Goal: Information Seeking & Learning: Learn about a topic

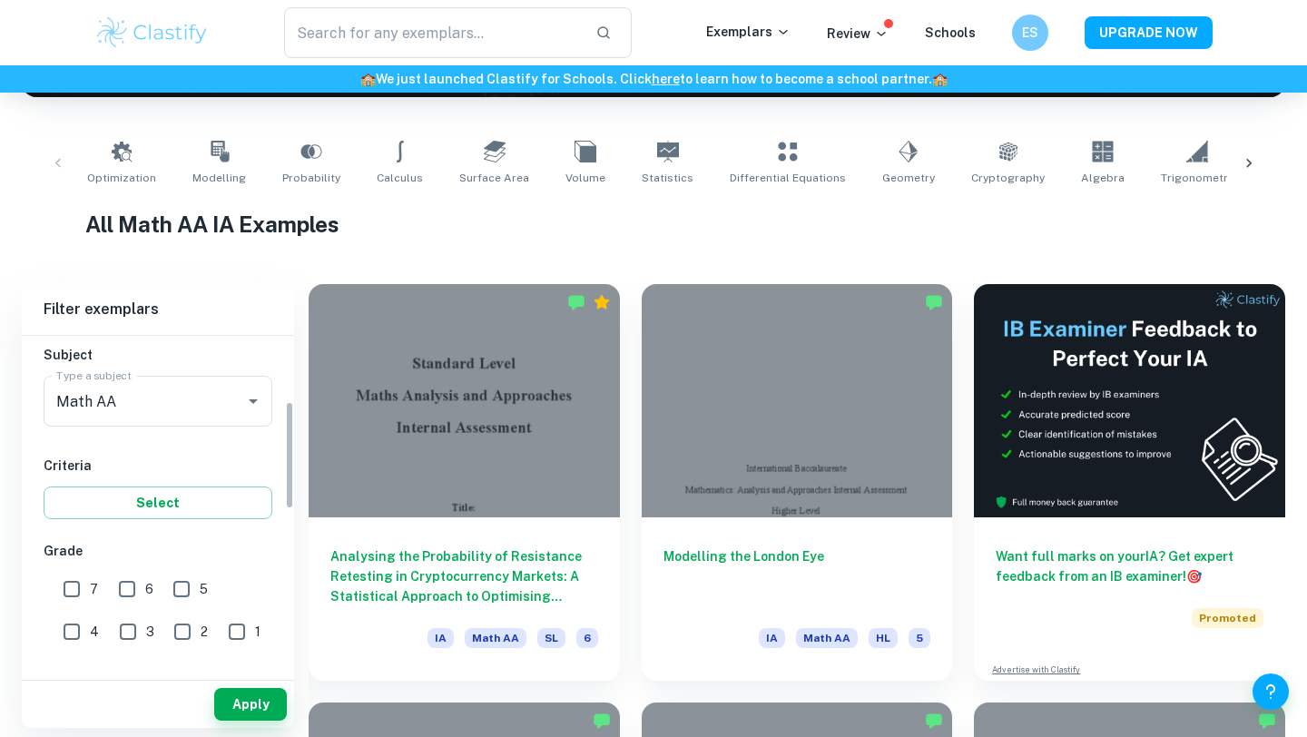
scroll to position [218, 0]
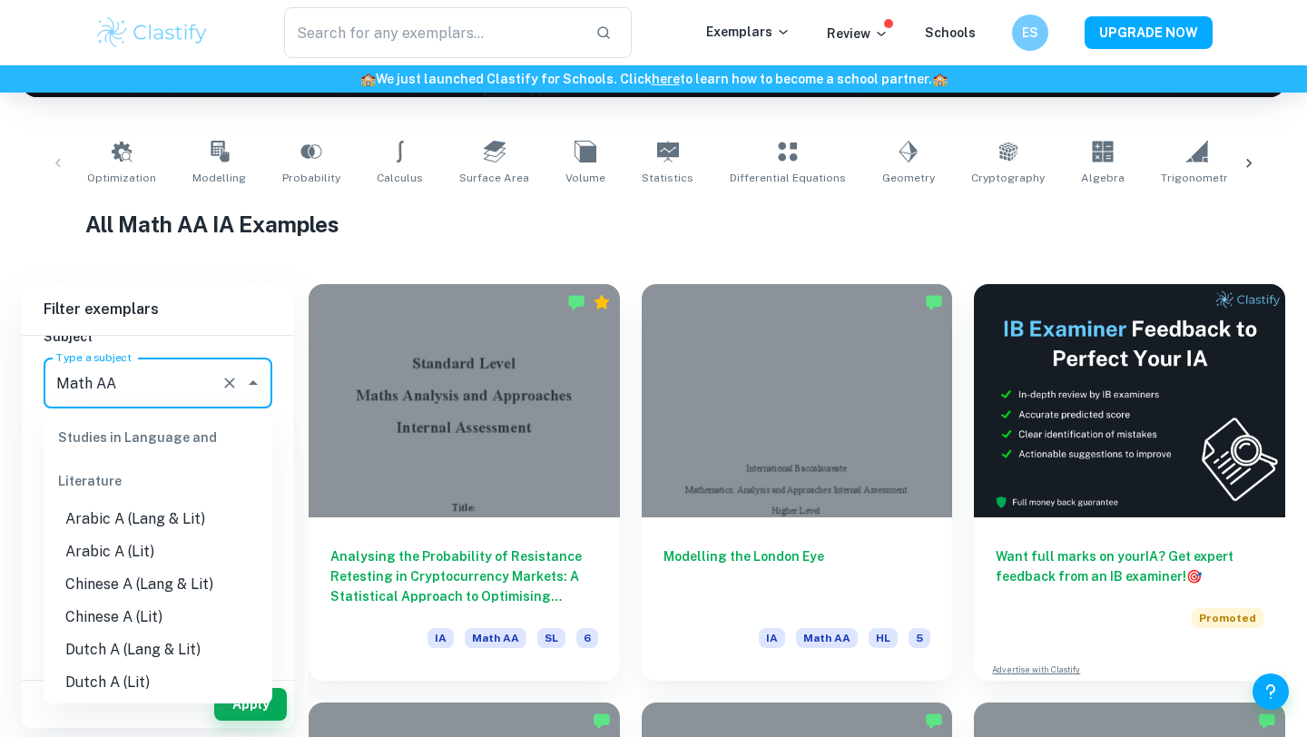
click at [175, 383] on input "Math AA" at bounding box center [133, 383] width 162 height 34
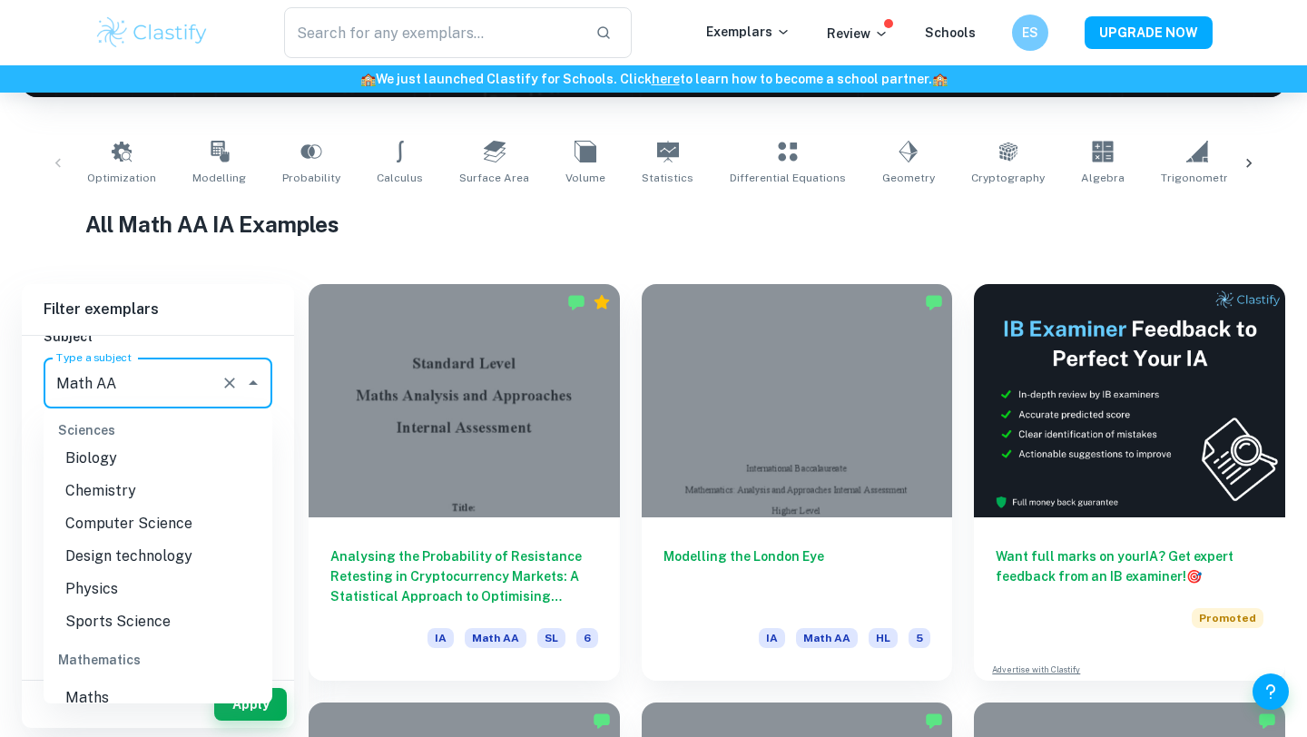
click at [235, 326] on h6 "Filter exemplars" at bounding box center [158, 309] width 272 height 51
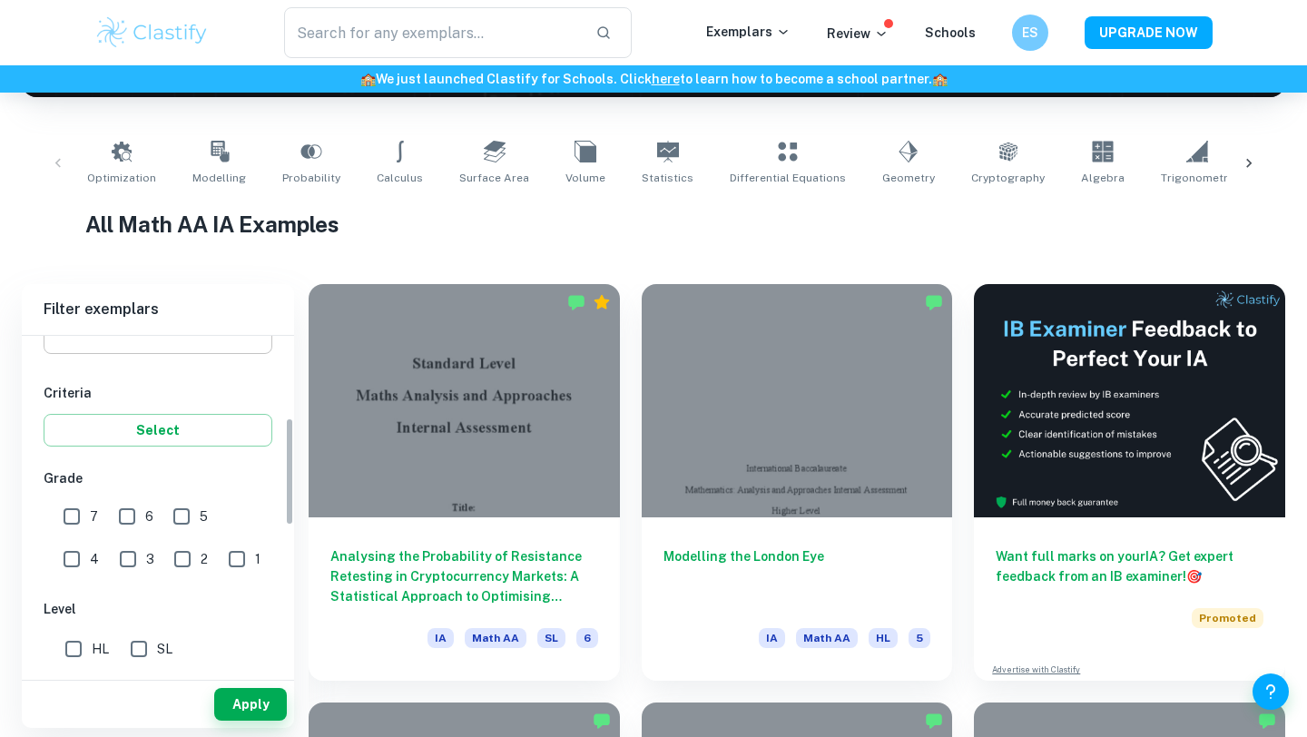
scroll to position [316, 0]
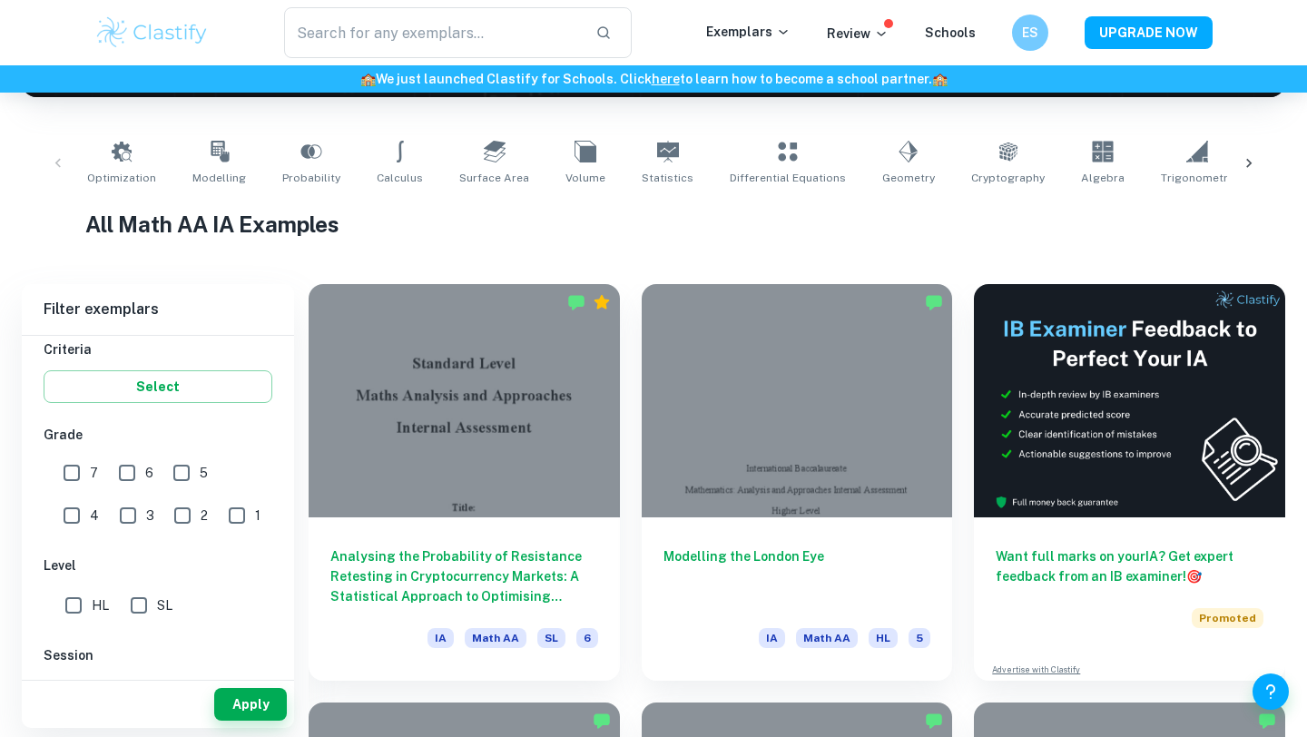
click at [150, 609] on input "SL" at bounding box center [139, 605] width 36 height 36
checkbox input "true"
click at [139, 477] on input "6" at bounding box center [127, 473] width 36 height 36
checkbox input "true"
click at [84, 475] on input "7" at bounding box center [72, 473] width 36 height 36
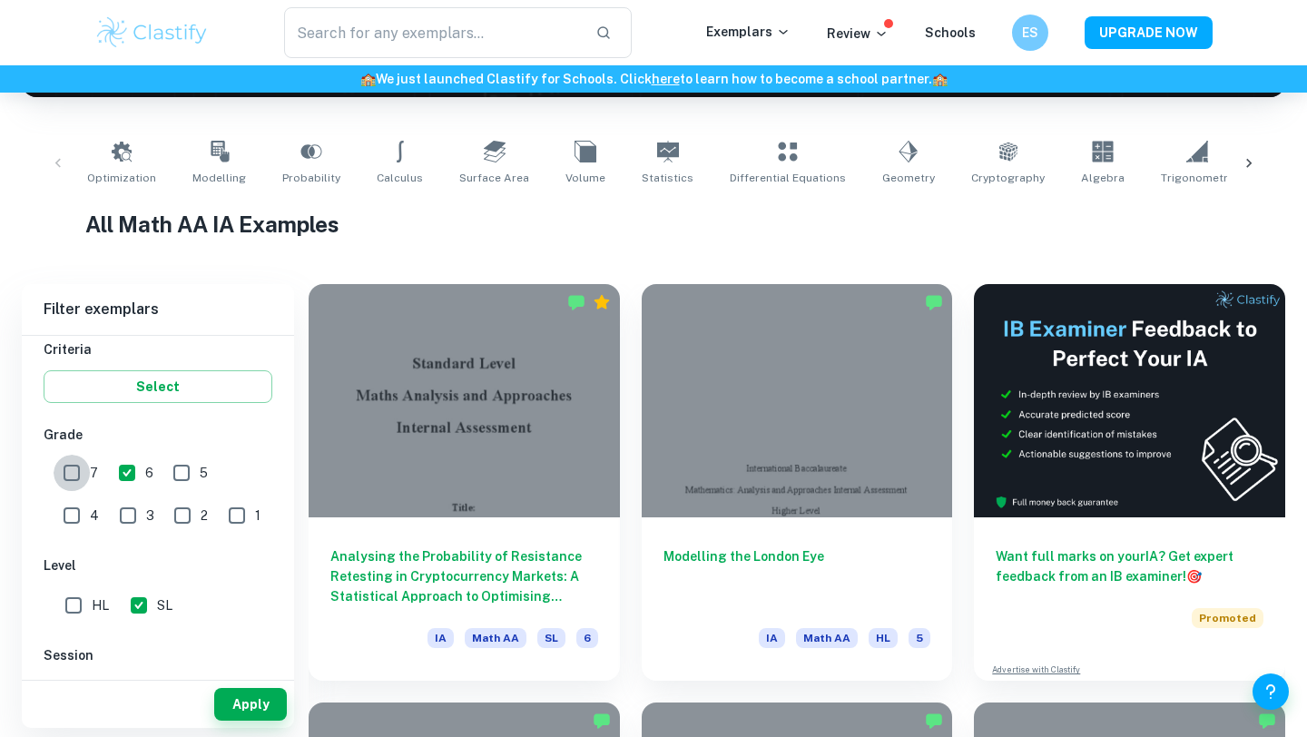
checkbox input "true"
click at [175, 483] on input "5" at bounding box center [181, 473] width 36 height 36
checkbox input "true"
click at [259, 703] on button "Apply" at bounding box center [250, 704] width 73 height 33
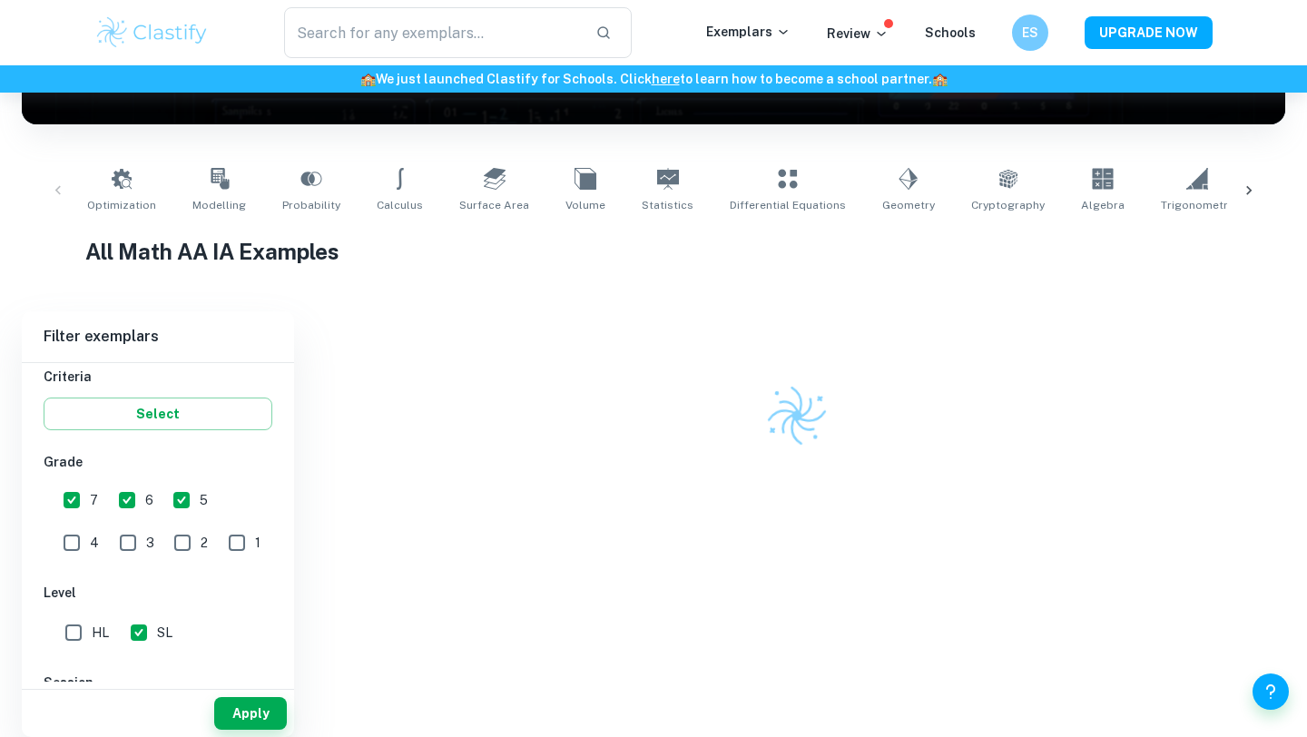
scroll to position [328, 0]
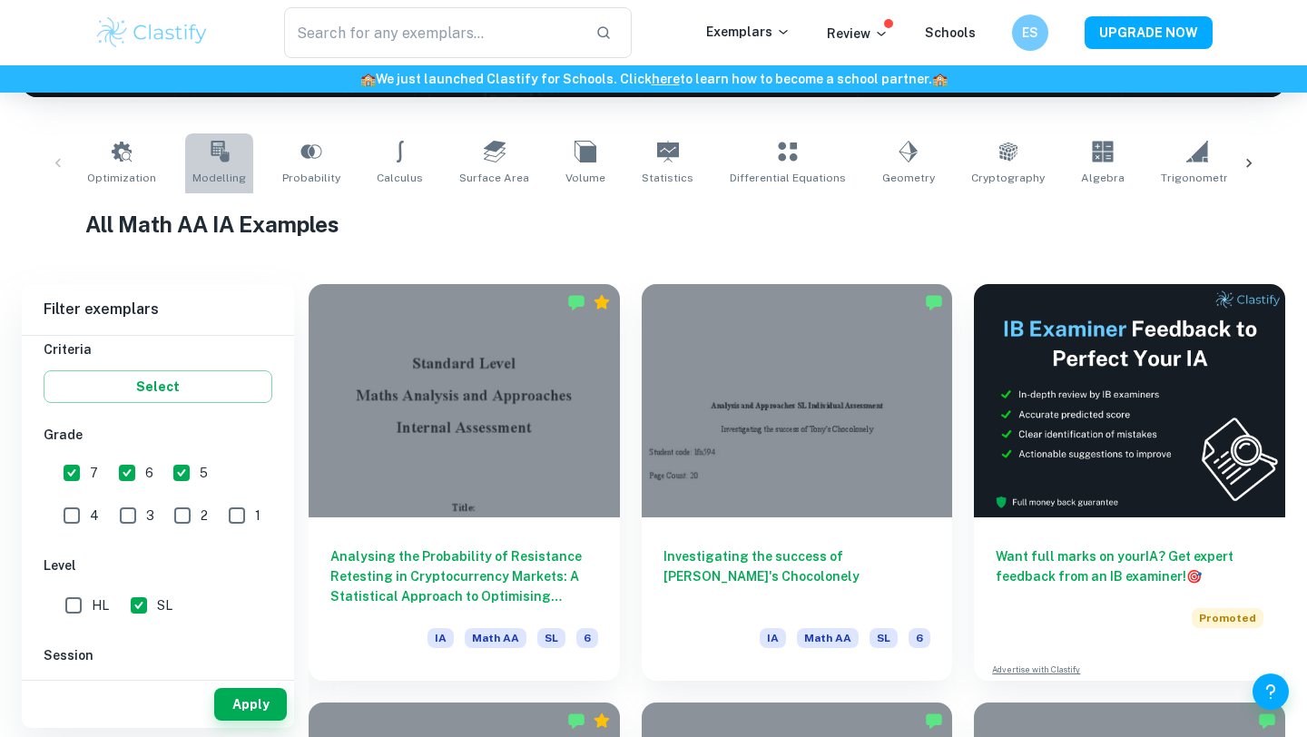
click at [226, 172] on span "Modelling" at bounding box center [219, 178] width 54 height 16
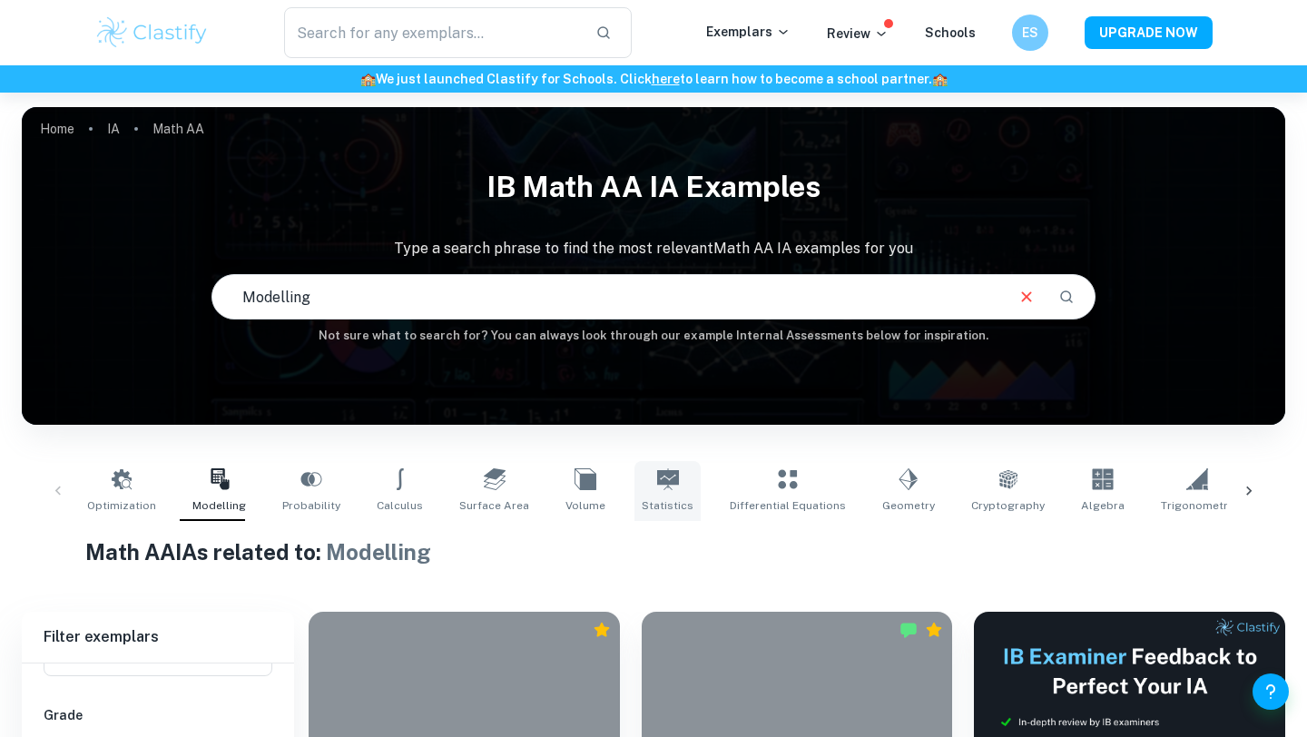
click at [634, 491] on link "Statistics" at bounding box center [667, 491] width 66 height 60
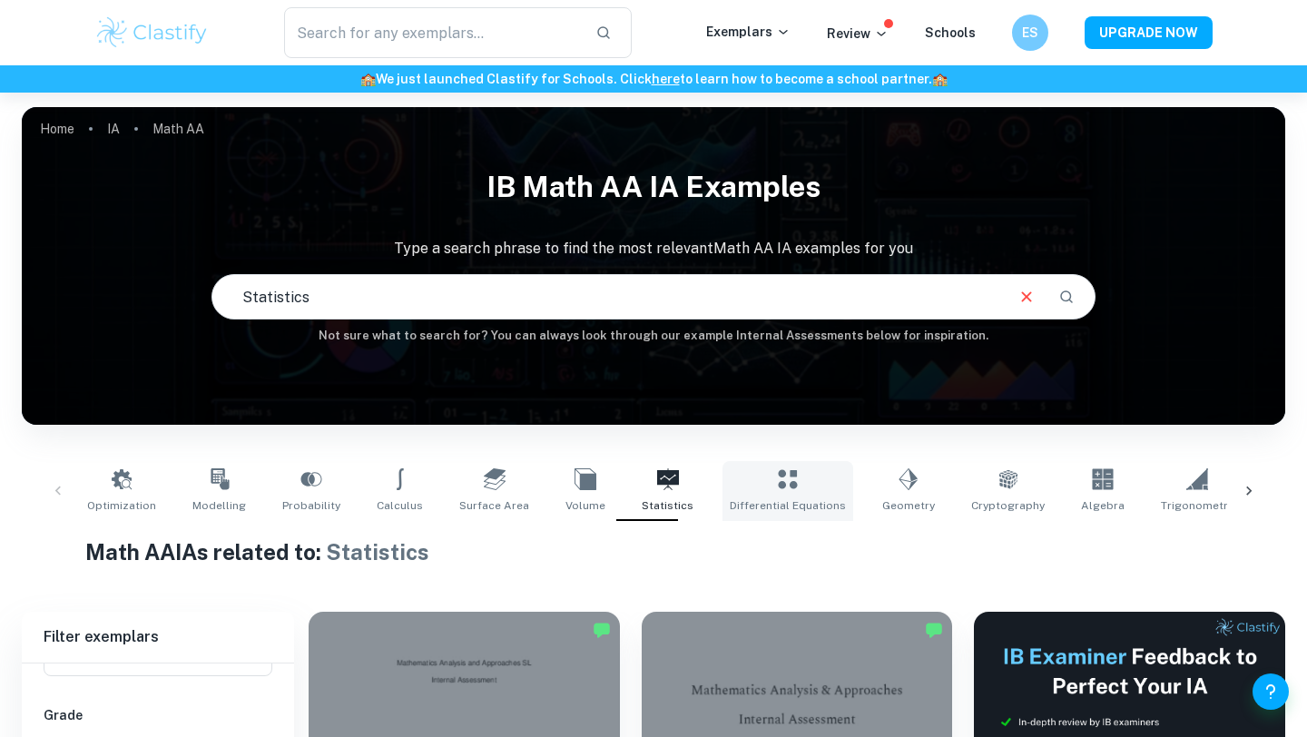
click at [774, 463] on link "Differential Equations" at bounding box center [787, 491] width 131 height 60
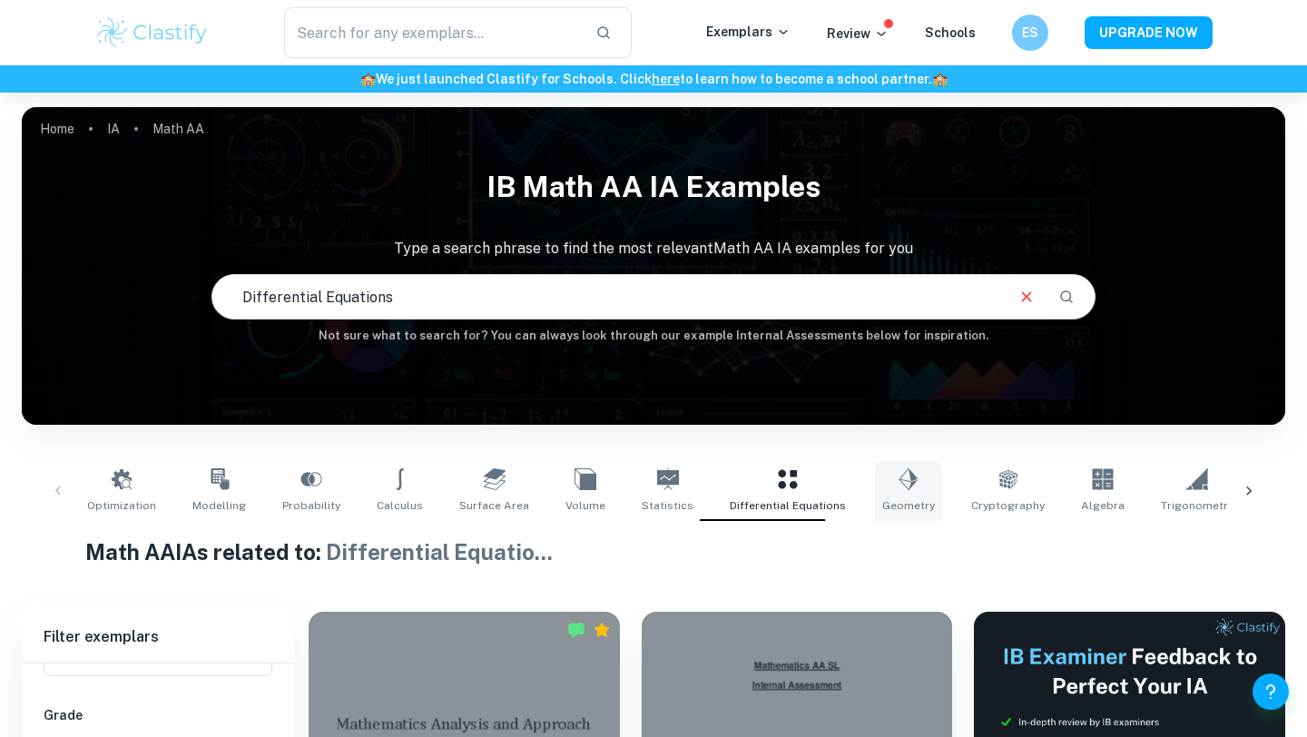
click at [875, 484] on link "Geometry" at bounding box center [908, 491] width 67 height 60
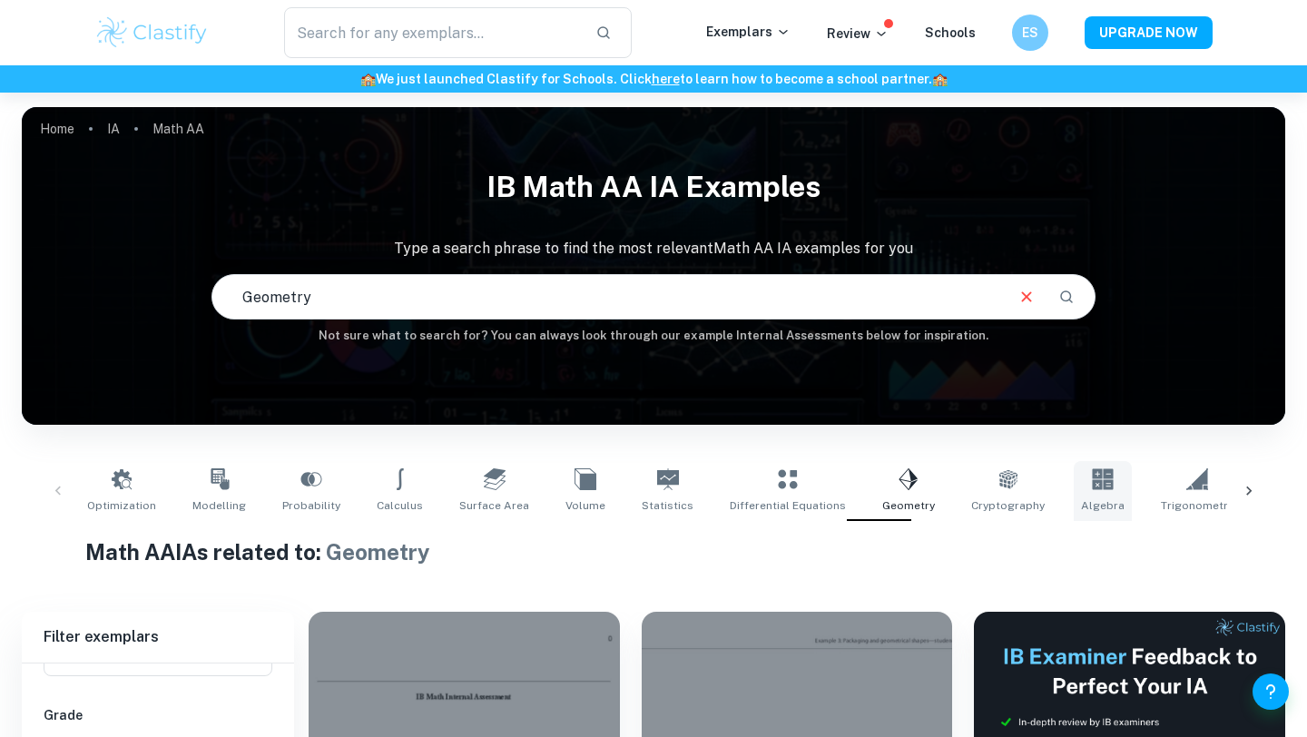
click at [1085, 495] on link "Algebra" at bounding box center [1103, 491] width 58 height 60
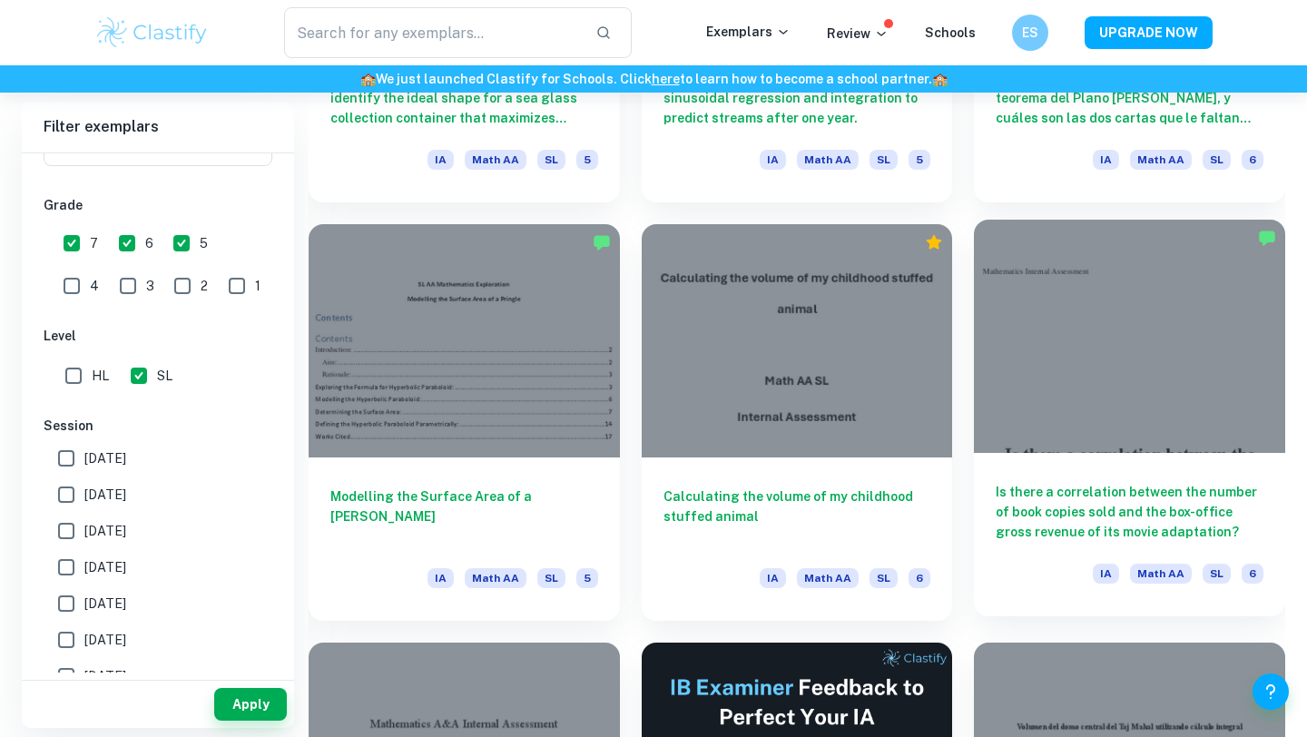
scroll to position [11121, 0]
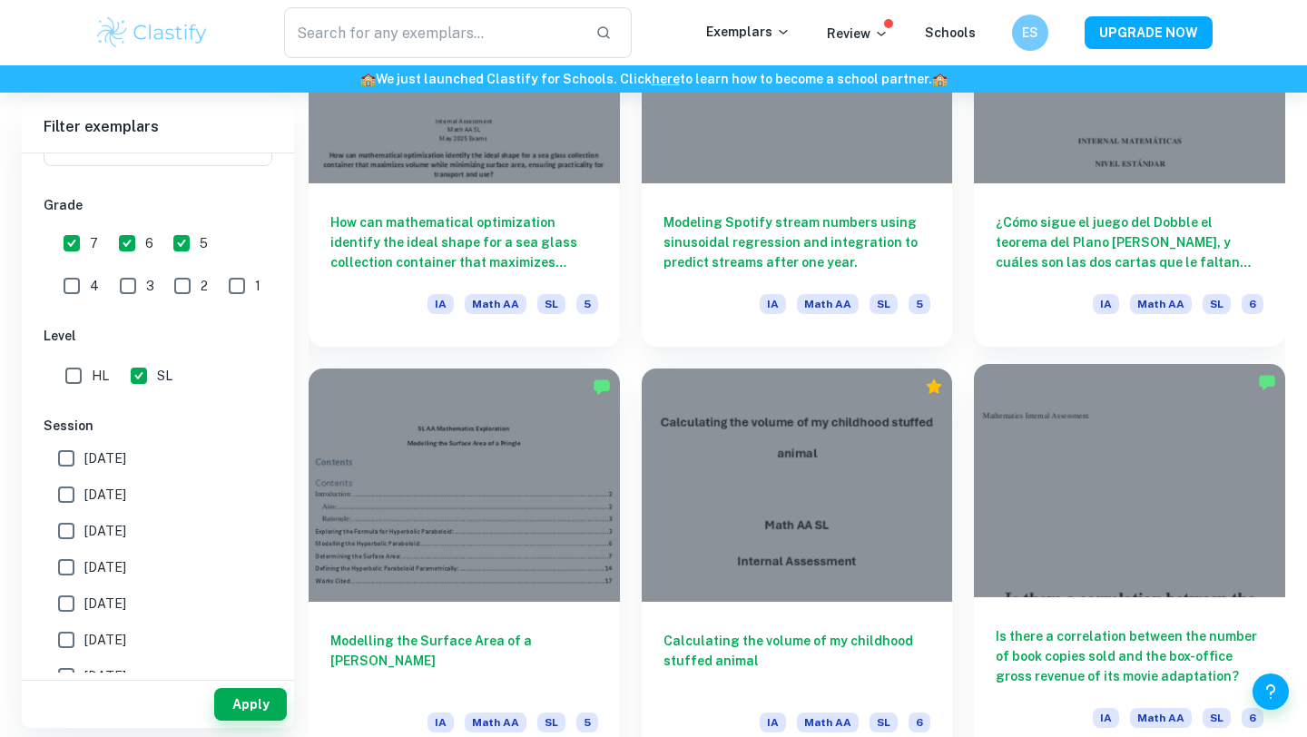
click at [1049, 462] on div at bounding box center [1129, 480] width 311 height 233
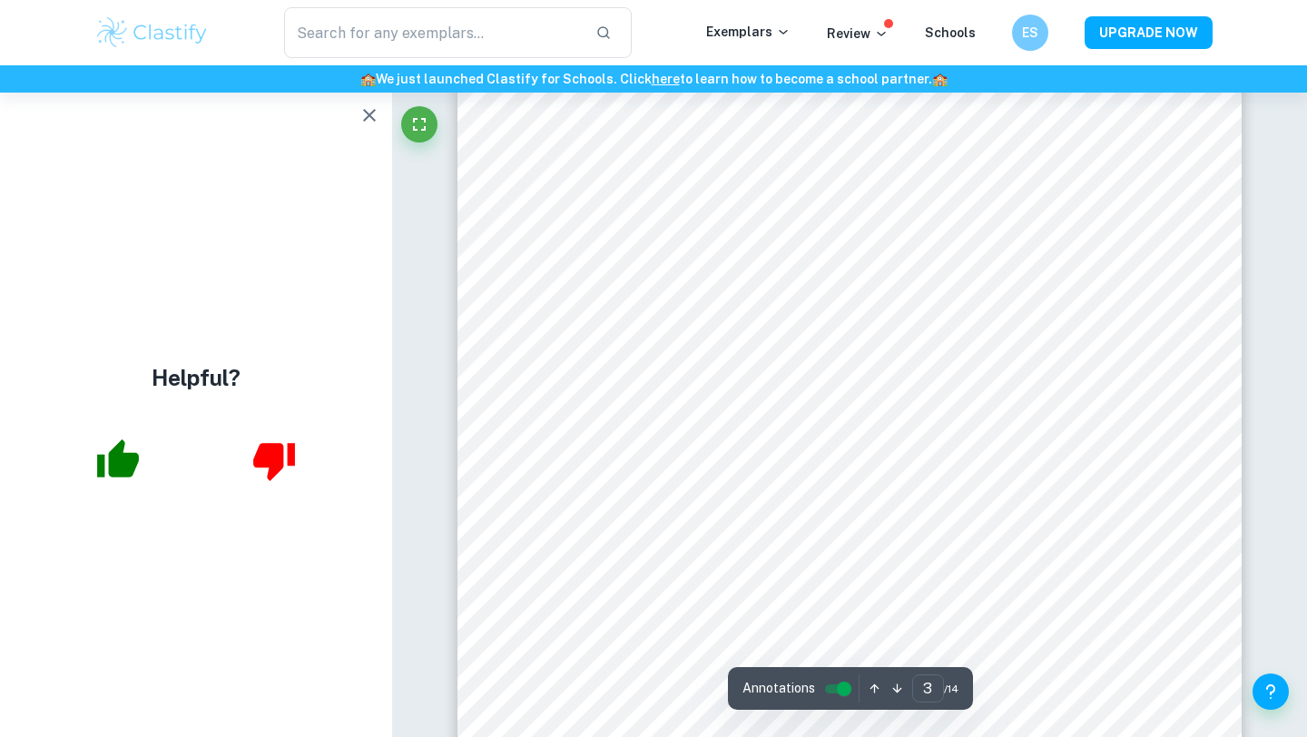
scroll to position [2544, 0]
click at [368, 121] on icon "button" at bounding box center [369, 115] width 22 height 22
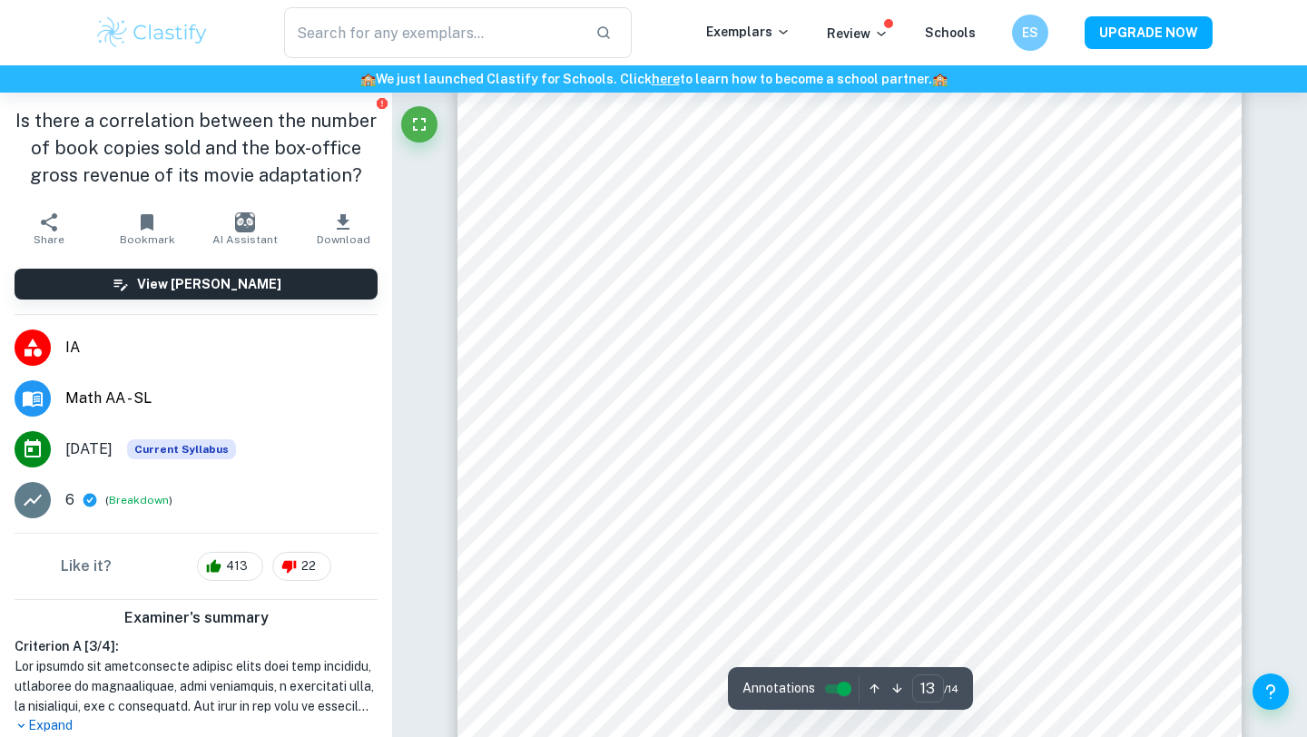
scroll to position [13836, 0]
type input "13"
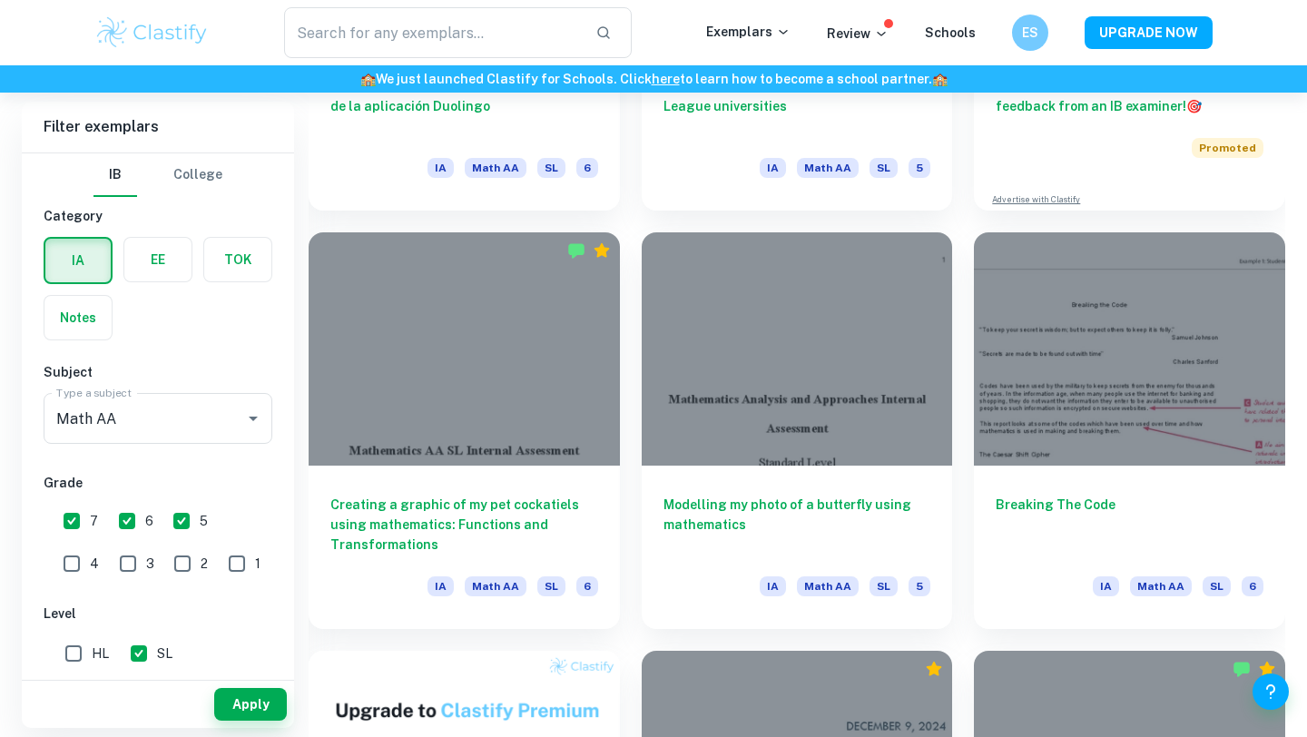
scroll to position [975, 0]
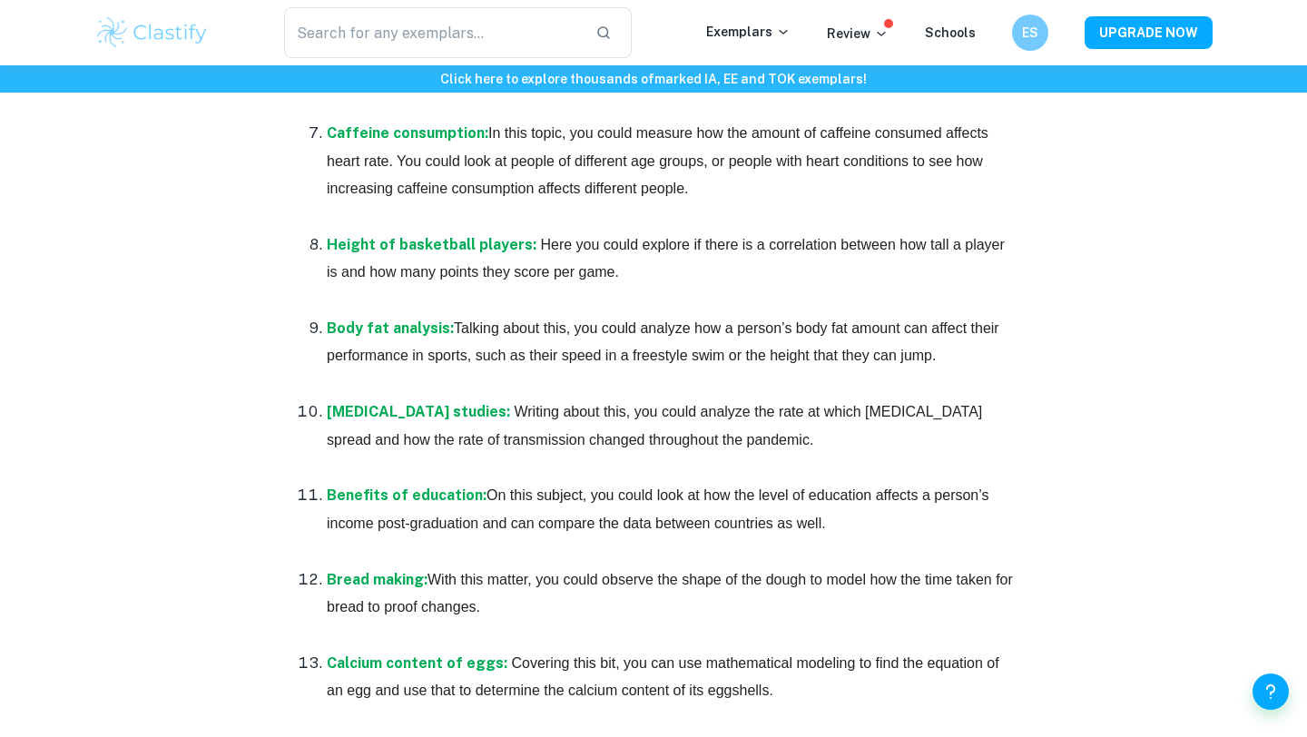
scroll to position [1734, 0]
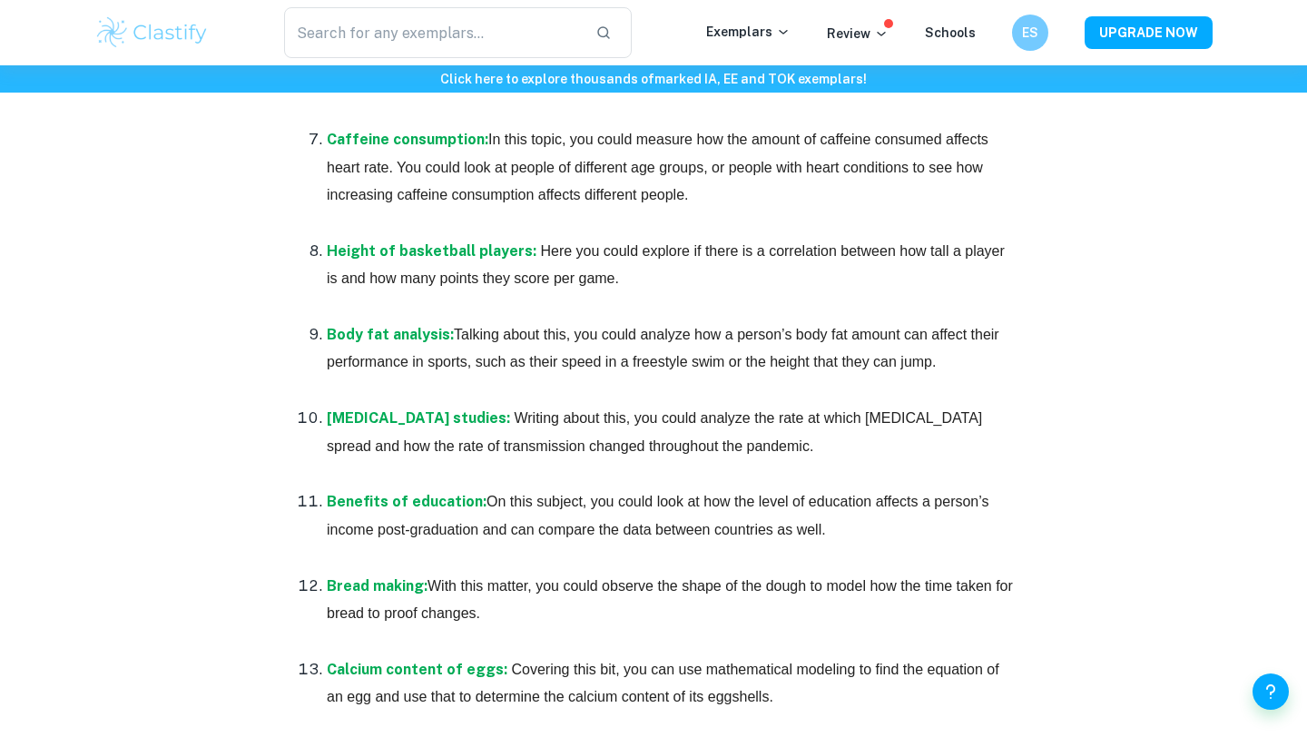
drag, startPoint x: 485, startPoint y: 139, endPoint x: 754, endPoint y: 201, distance: 276.5
click at [754, 201] on p "Caffeine consumption: In this topic, you could measure how the amount of caffei…" at bounding box center [672, 167] width 690 height 83
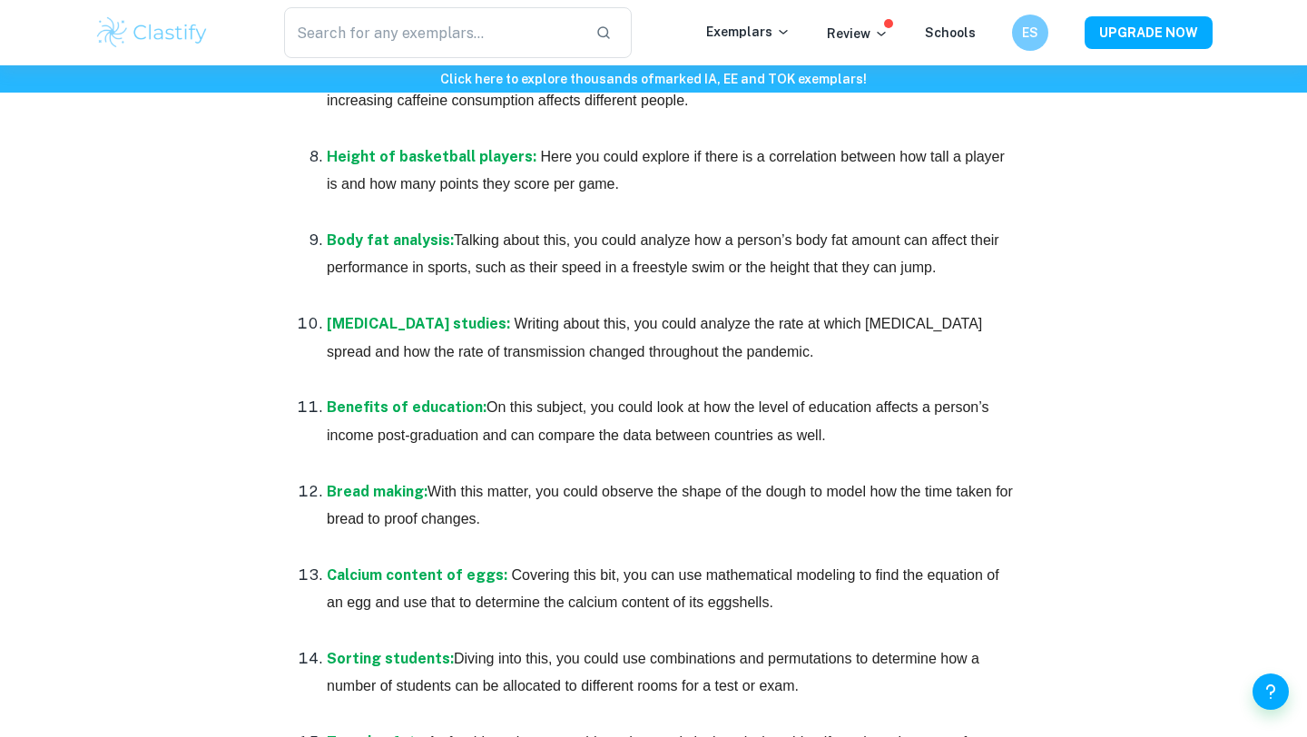
scroll to position [1470, 0]
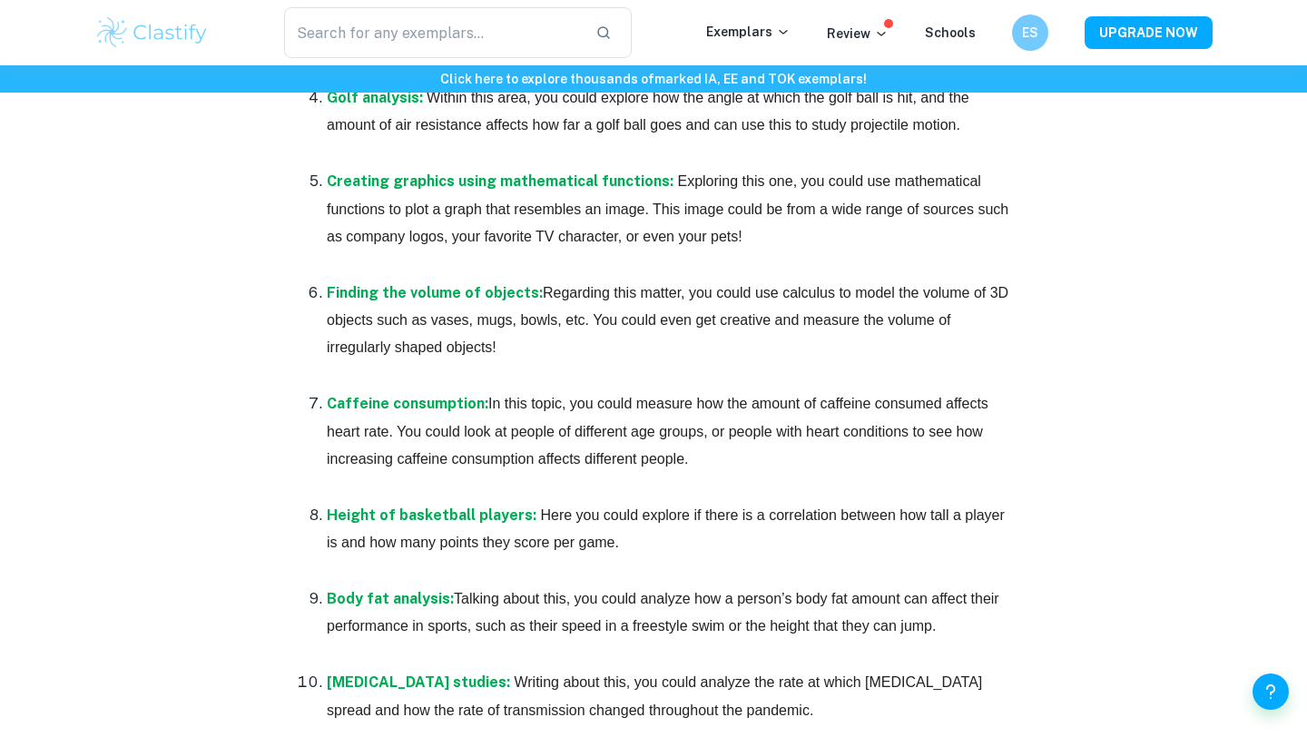
click at [764, 425] on span "In this topic, you could measure how the amount of caffeine consumed affects he…" at bounding box center [659, 431] width 665 height 71
drag, startPoint x: 486, startPoint y: 403, endPoint x: 753, endPoint y: 456, distance: 272.1
click at [753, 456] on p "Caffeine consumption: In this topic, you could measure how the amount of caffei…" at bounding box center [672, 431] width 690 height 83
copy span "In this topic, you could measure how the amount of caffeine consumed affects he…"
click at [736, 416] on p "Caffeine consumption: In this topic, you could measure how the amount of caffei…" at bounding box center [672, 431] width 690 height 83
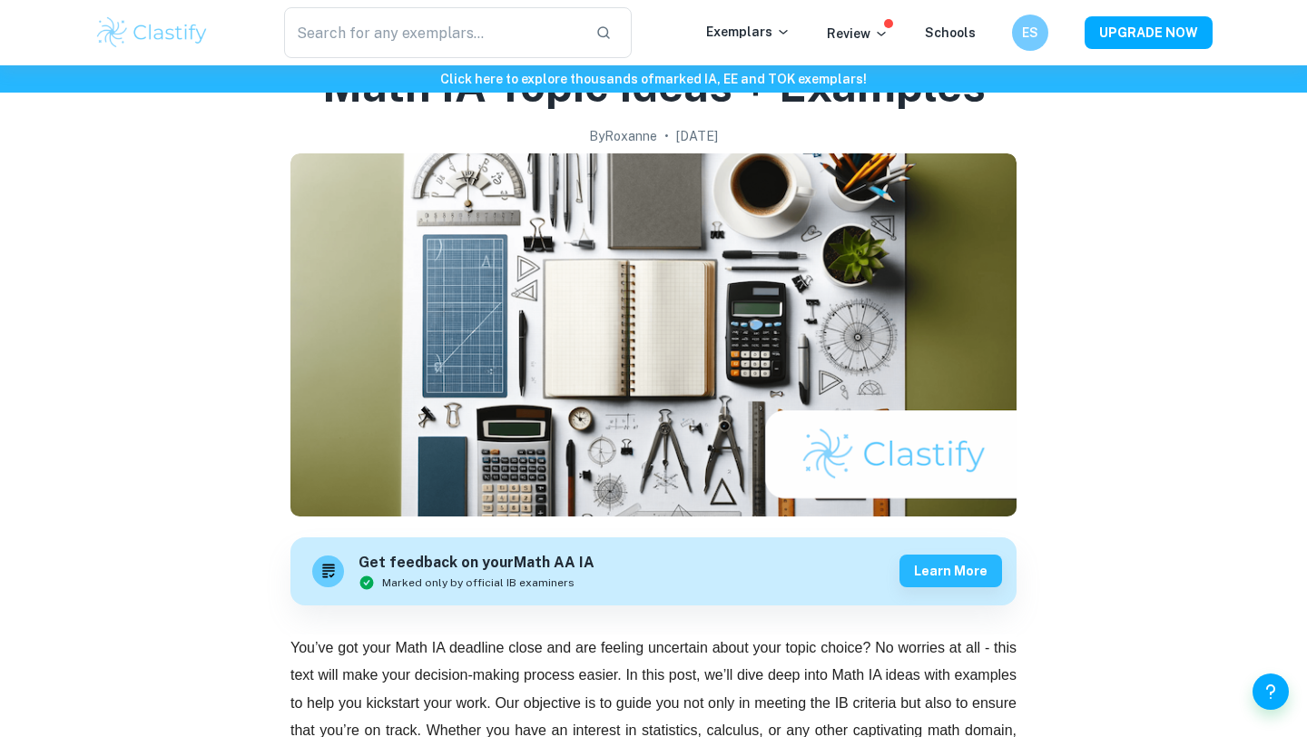
scroll to position [0, 0]
